Goal: Task Accomplishment & Management: Use online tool/utility

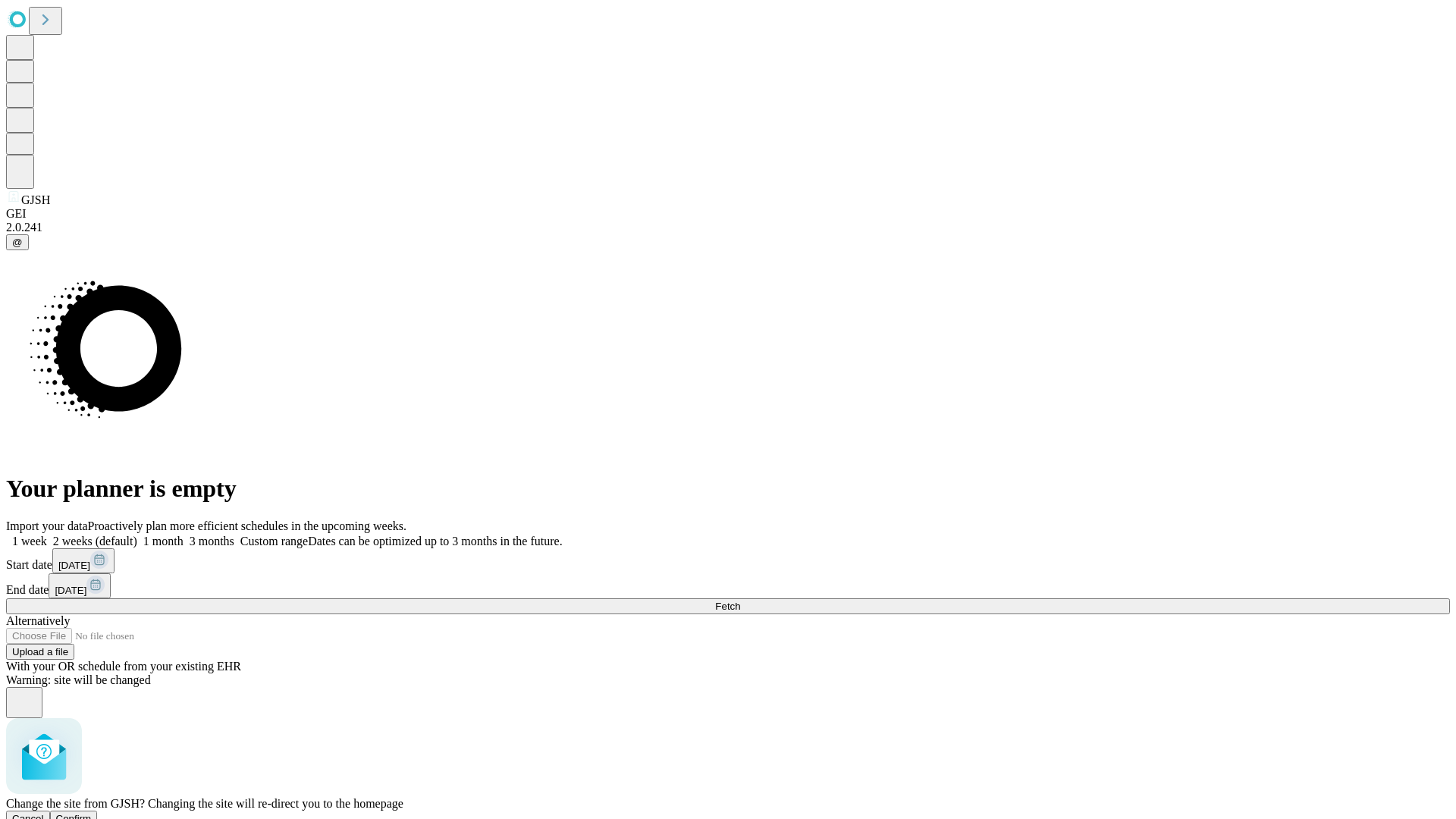
click at [92, 813] on span "Confirm" at bounding box center [74, 818] width 36 height 11
click at [183, 534] on label "1 month" at bounding box center [160, 541] width 46 height 13
click at [740, 601] on span "Fetch" at bounding box center [728, 607] width 25 height 11
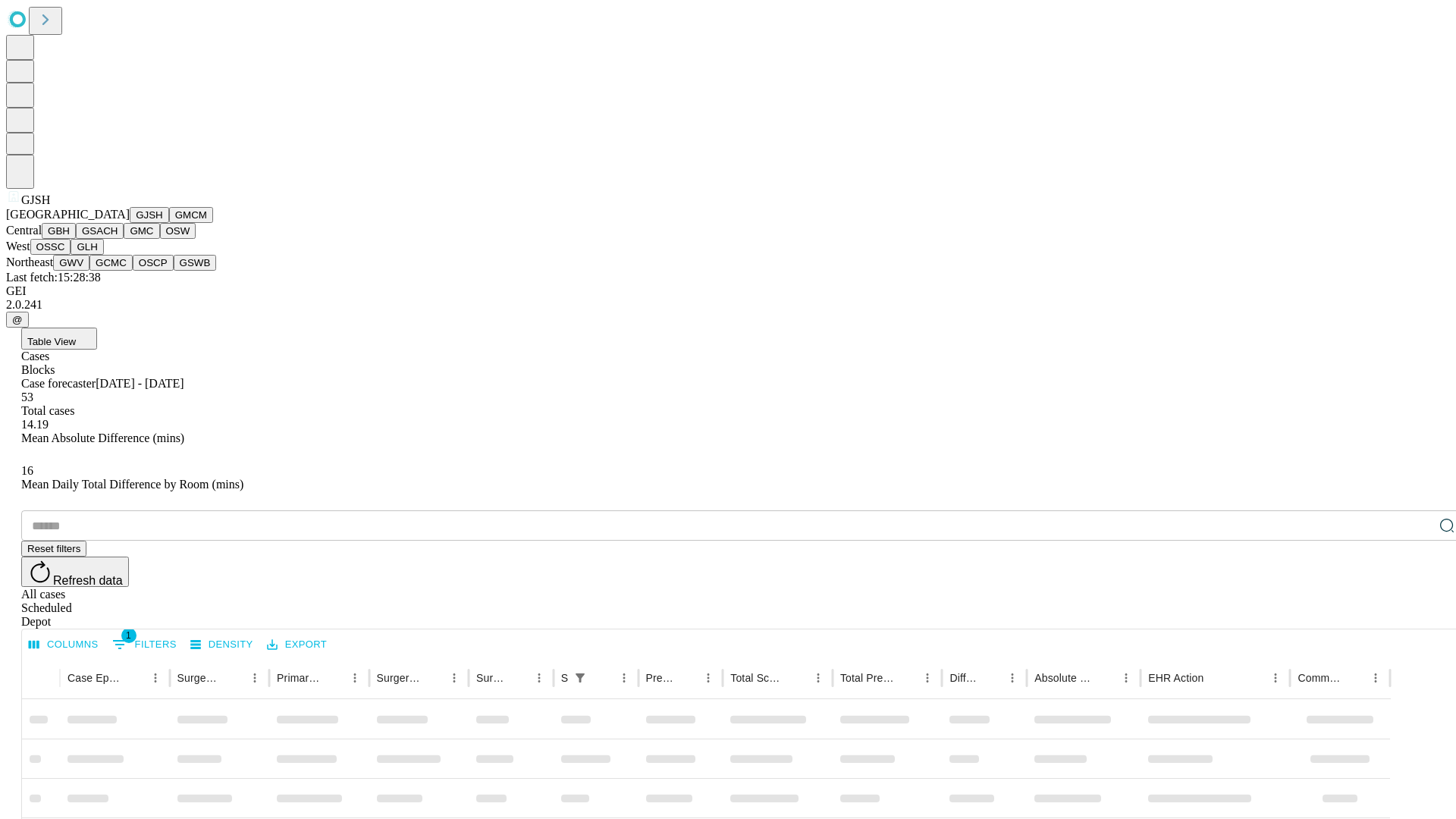
click at [169, 223] on button "GMCM" at bounding box center [190, 215] width 44 height 16
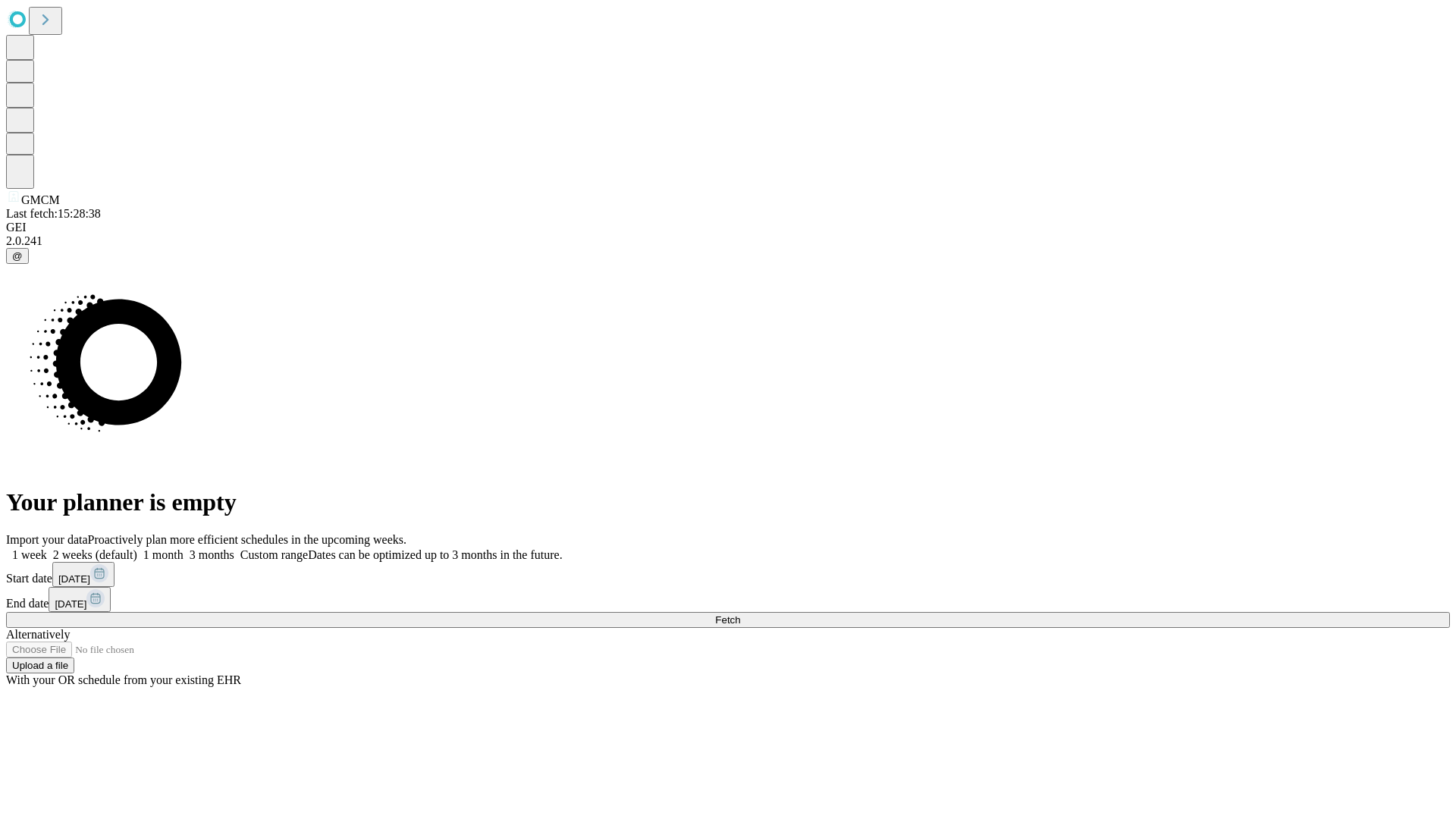
click at [183, 549] on label "1 month" at bounding box center [160, 555] width 46 height 13
click at [740, 614] on span "Fetch" at bounding box center [728, 620] width 25 height 11
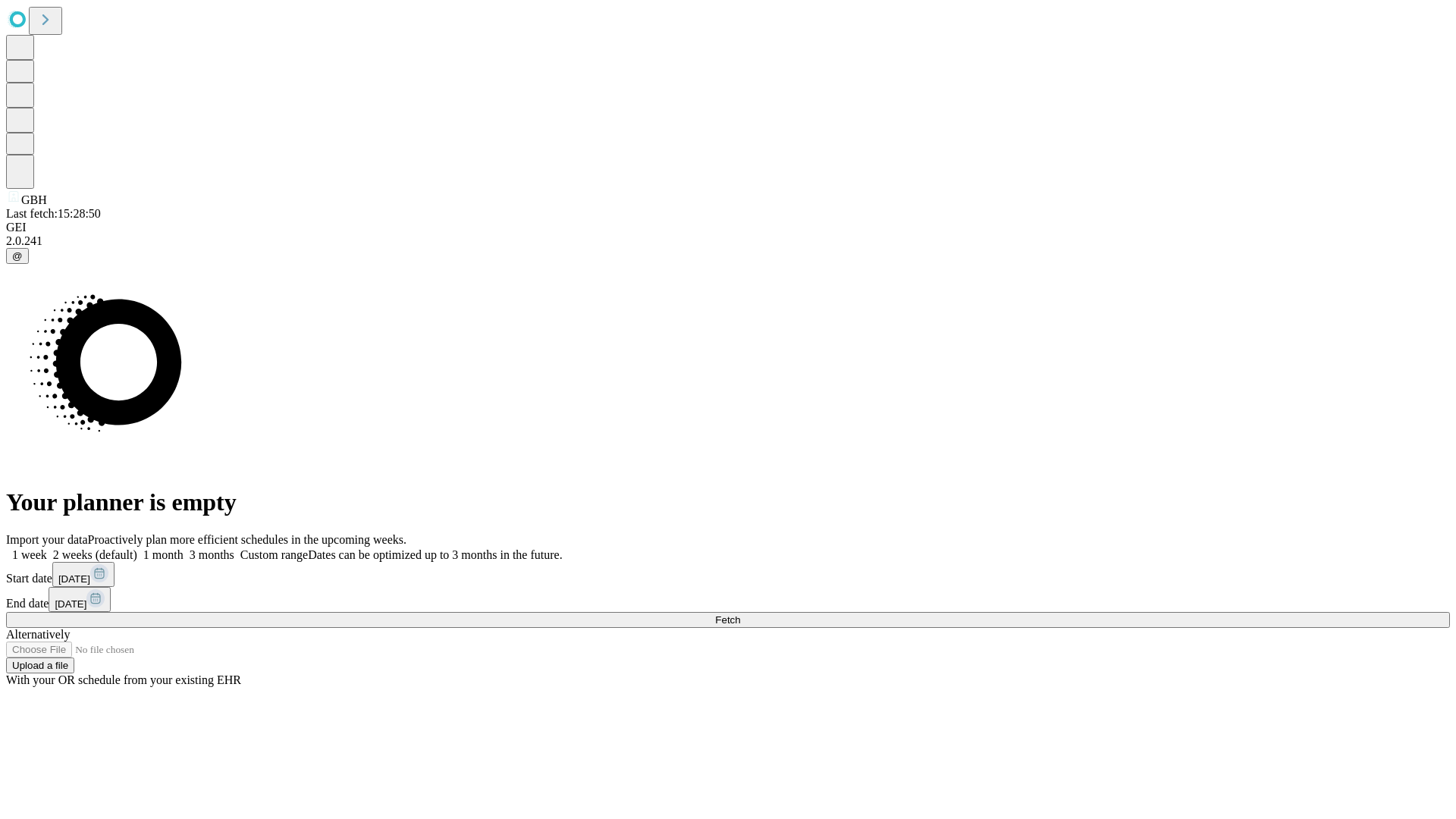
click at [183, 549] on label "1 month" at bounding box center [160, 555] width 46 height 13
click at [740, 614] on span "Fetch" at bounding box center [728, 620] width 25 height 11
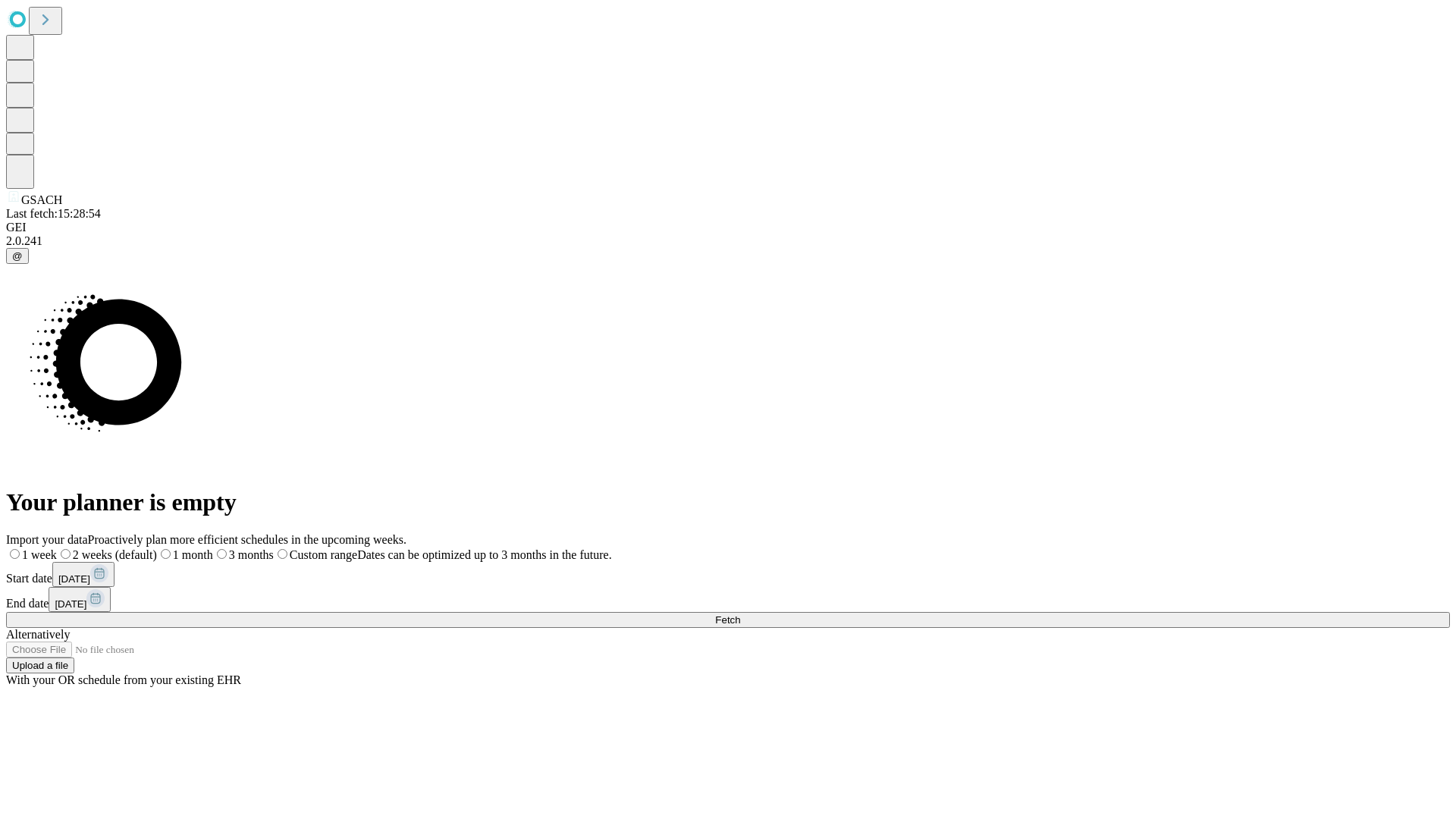
click at [213, 549] on label "1 month" at bounding box center [185, 555] width 56 height 13
click at [740, 614] on span "Fetch" at bounding box center [728, 620] width 25 height 11
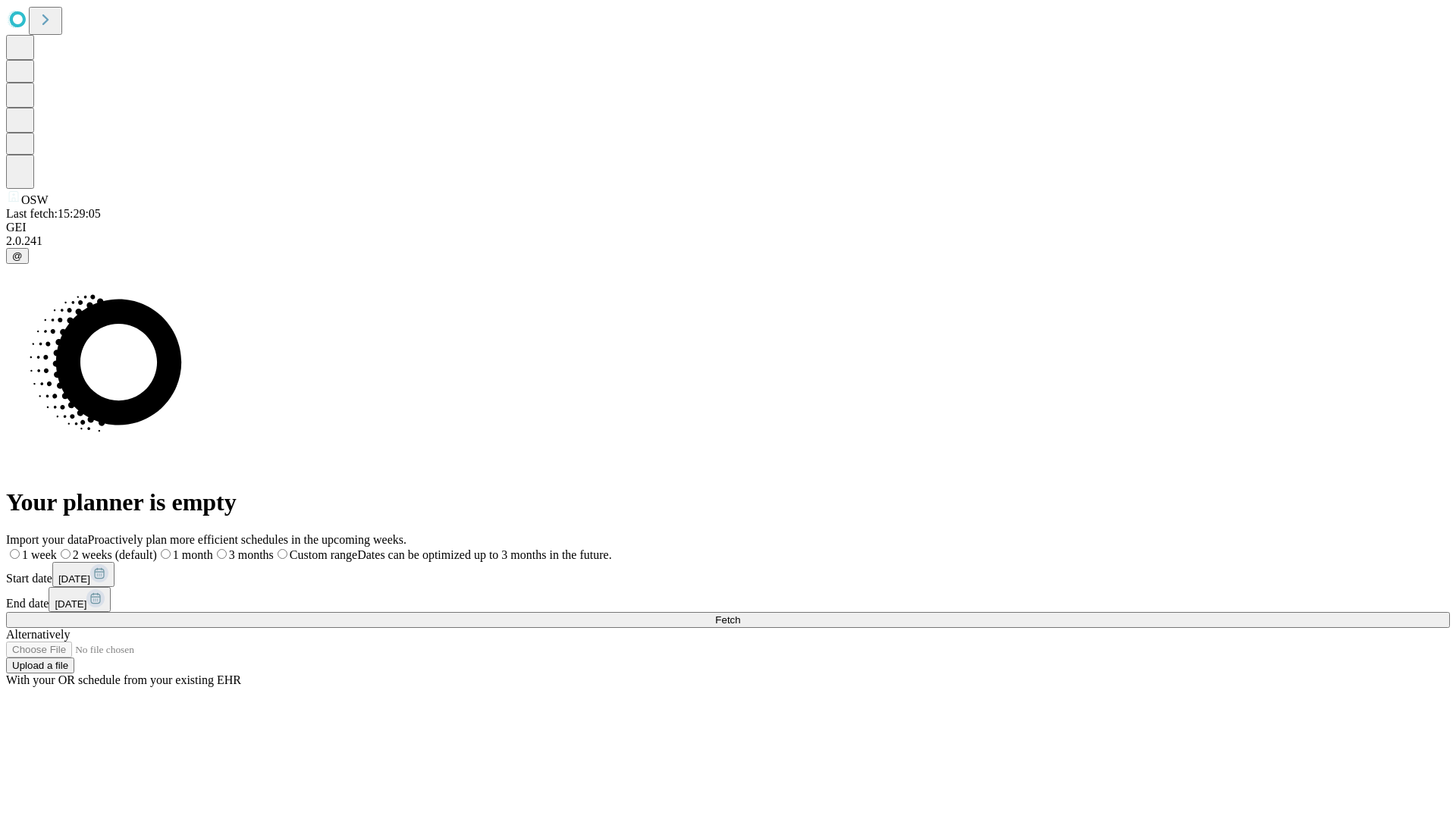
click at [213, 549] on label "1 month" at bounding box center [185, 555] width 56 height 13
click at [740, 614] on span "Fetch" at bounding box center [728, 620] width 25 height 11
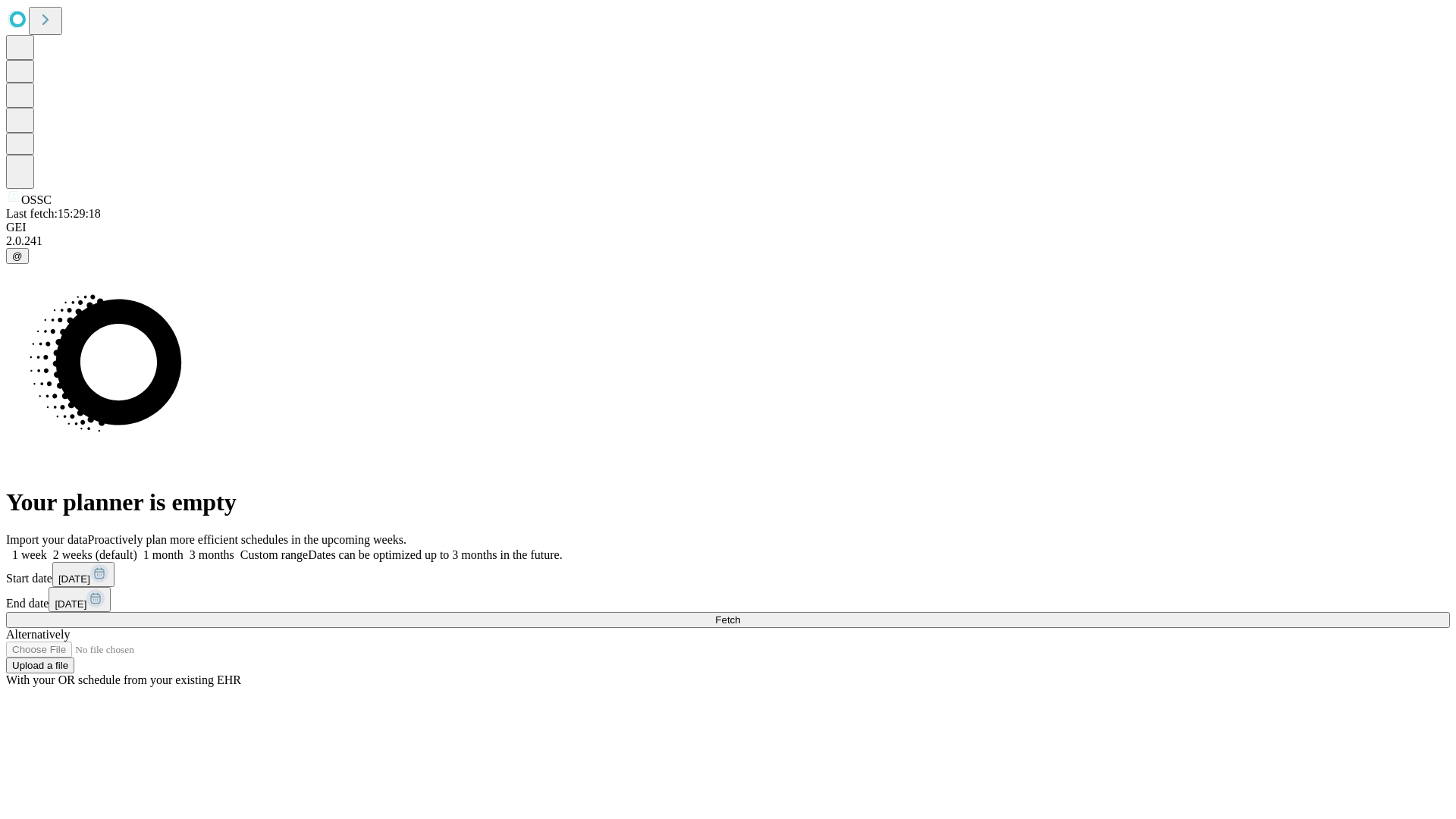
click at [183, 549] on label "1 month" at bounding box center [160, 555] width 46 height 13
click at [740, 614] on span "Fetch" at bounding box center [728, 620] width 25 height 11
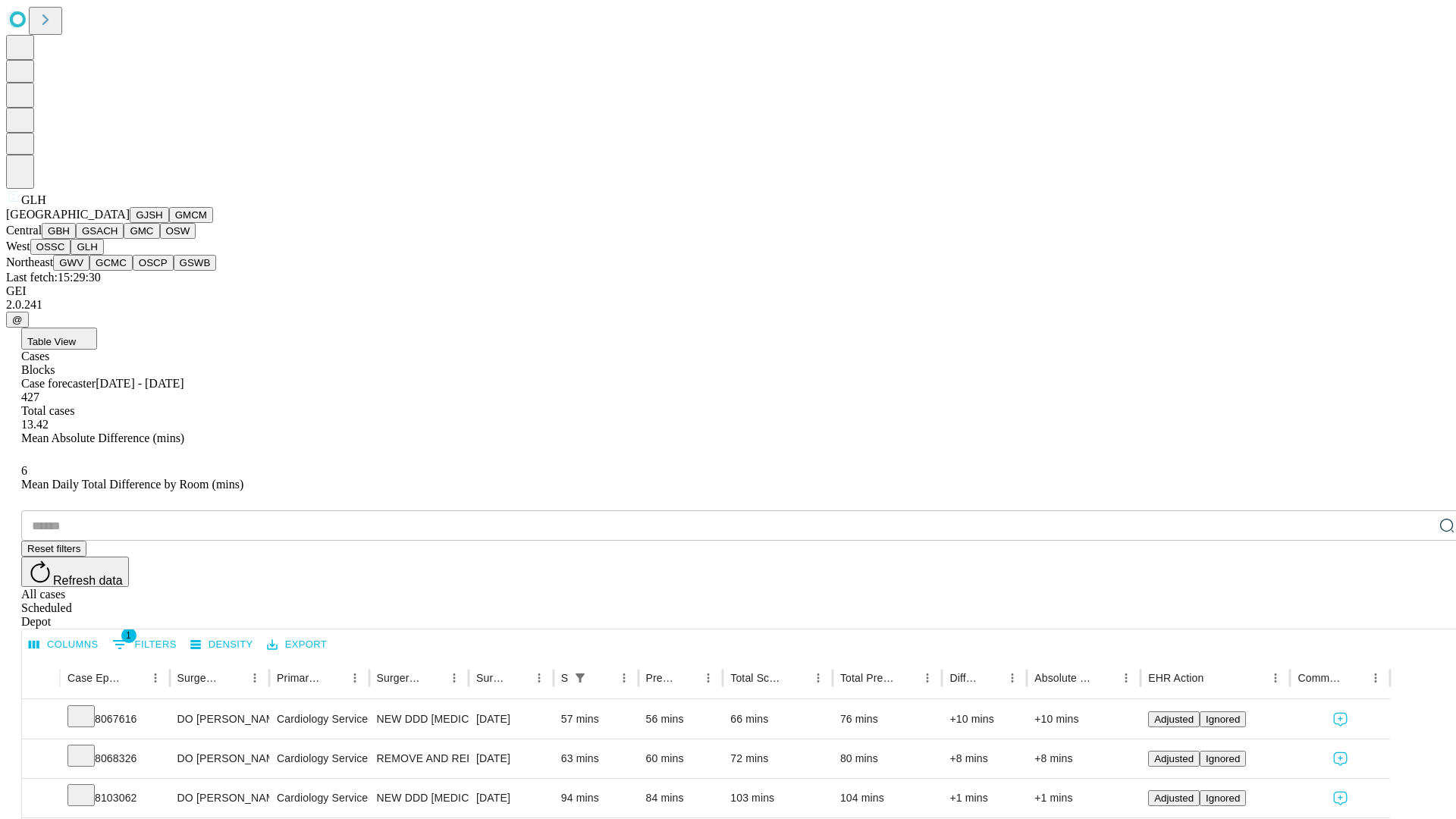
click at [90, 270] on button "GWV" at bounding box center [71, 262] width 36 height 16
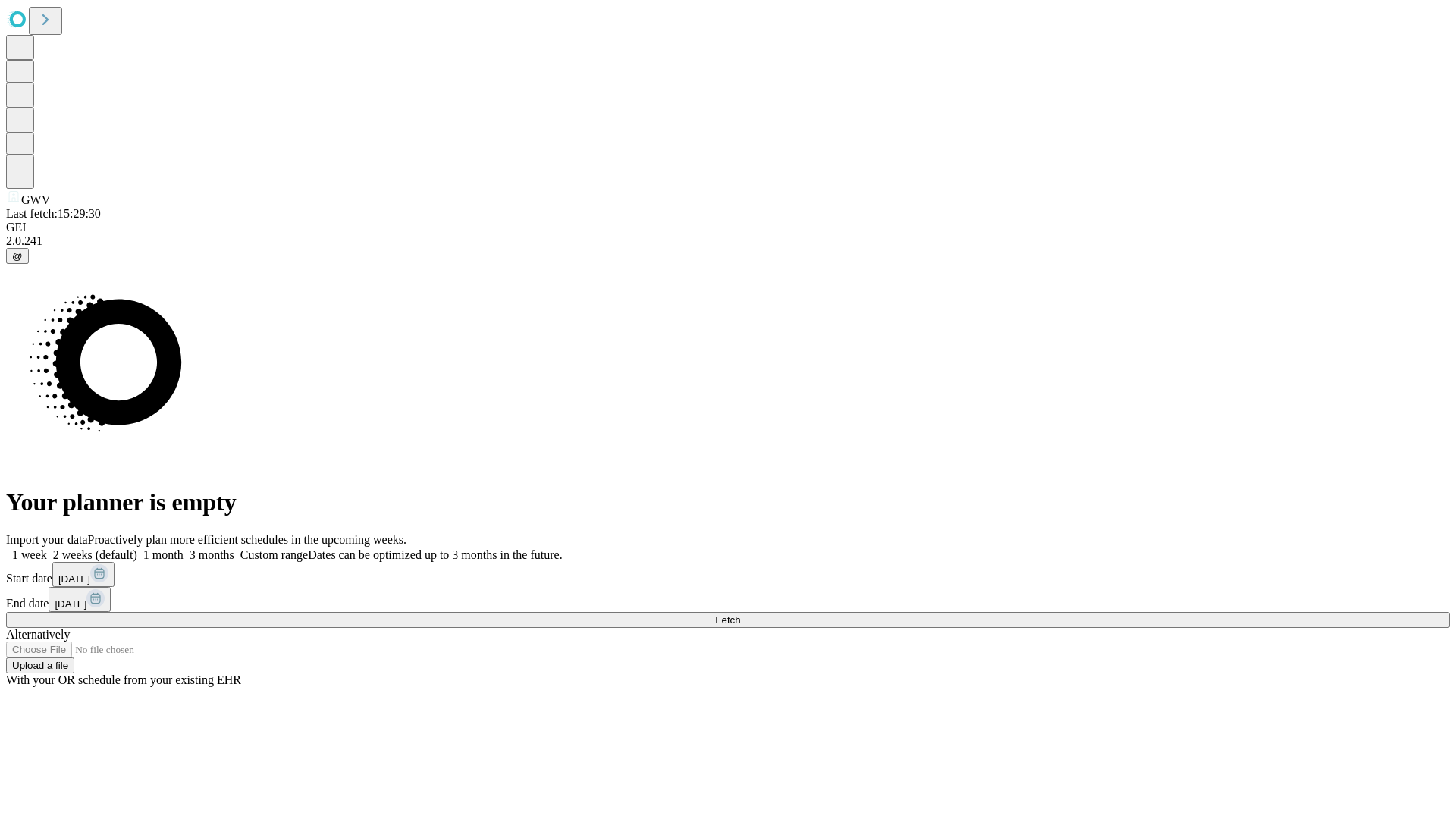
click at [183, 549] on label "1 month" at bounding box center [160, 555] width 46 height 13
click at [740, 614] on span "Fetch" at bounding box center [728, 620] width 25 height 11
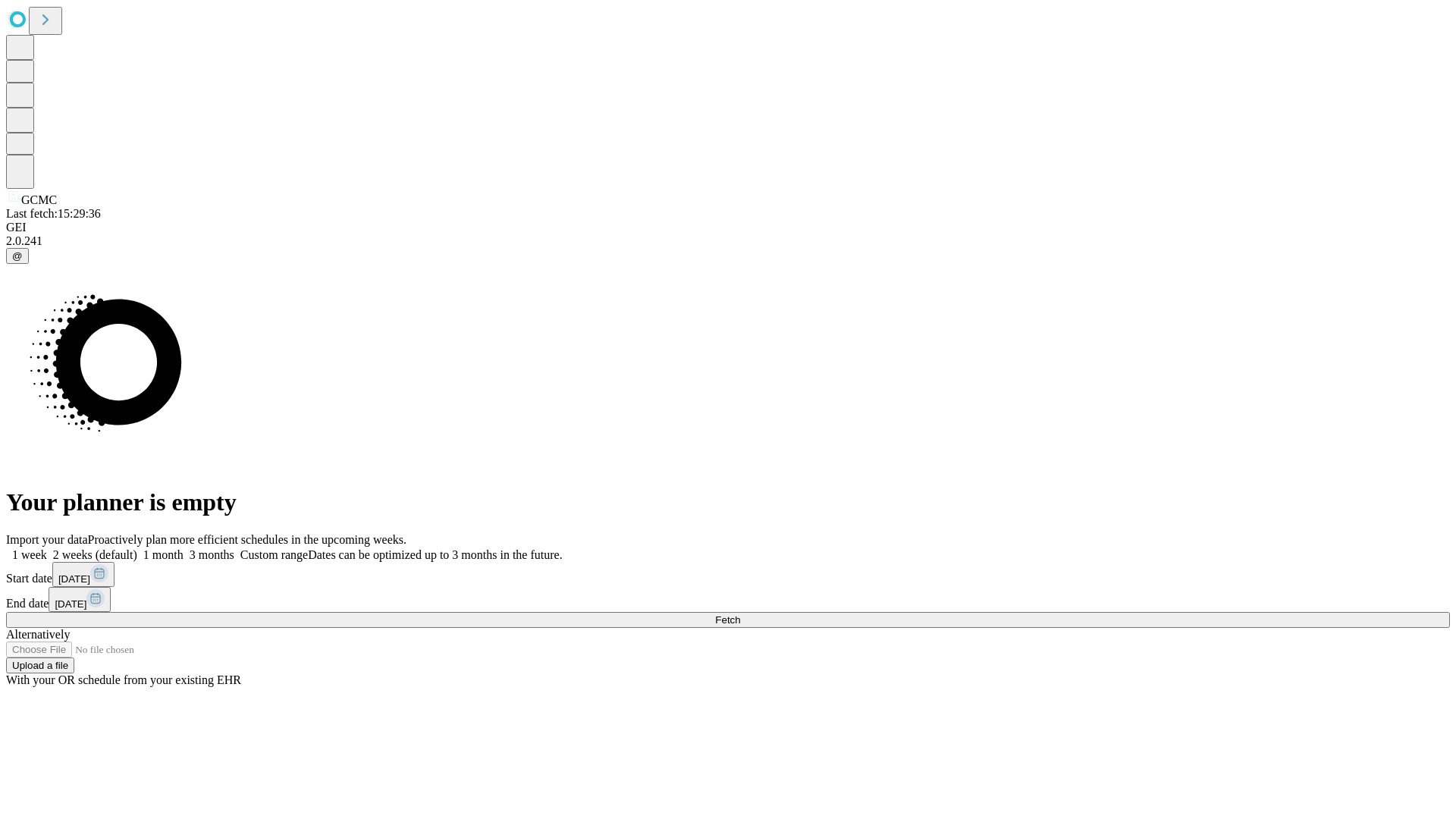
click at [183, 549] on label "1 month" at bounding box center [160, 555] width 46 height 13
click at [740, 614] on span "Fetch" at bounding box center [728, 620] width 25 height 11
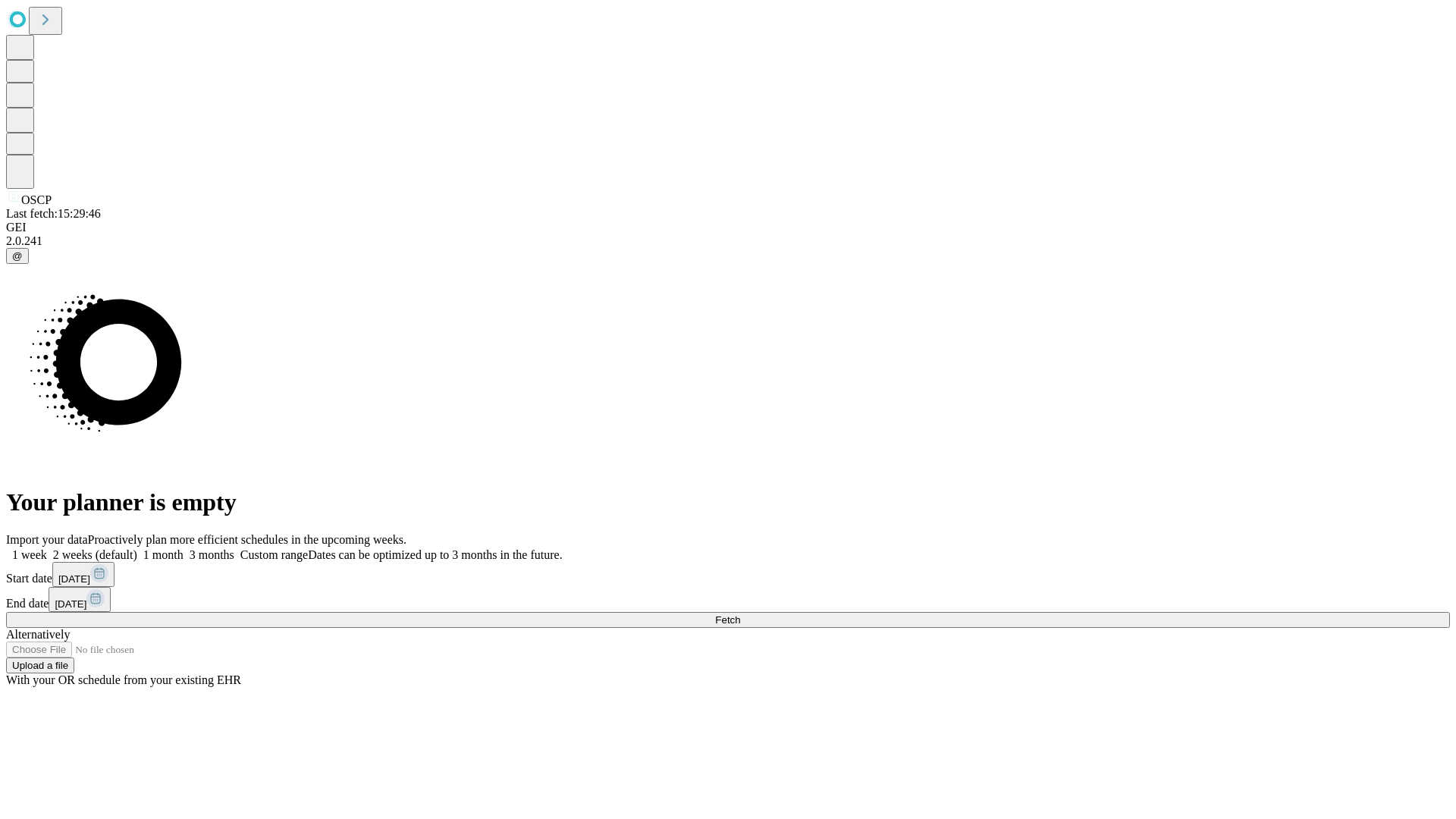
click at [740, 614] on span "Fetch" at bounding box center [728, 620] width 25 height 11
click at [183, 549] on label "1 month" at bounding box center [160, 555] width 46 height 13
click at [740, 614] on span "Fetch" at bounding box center [728, 620] width 25 height 11
